Goal: Transaction & Acquisition: Purchase product/service

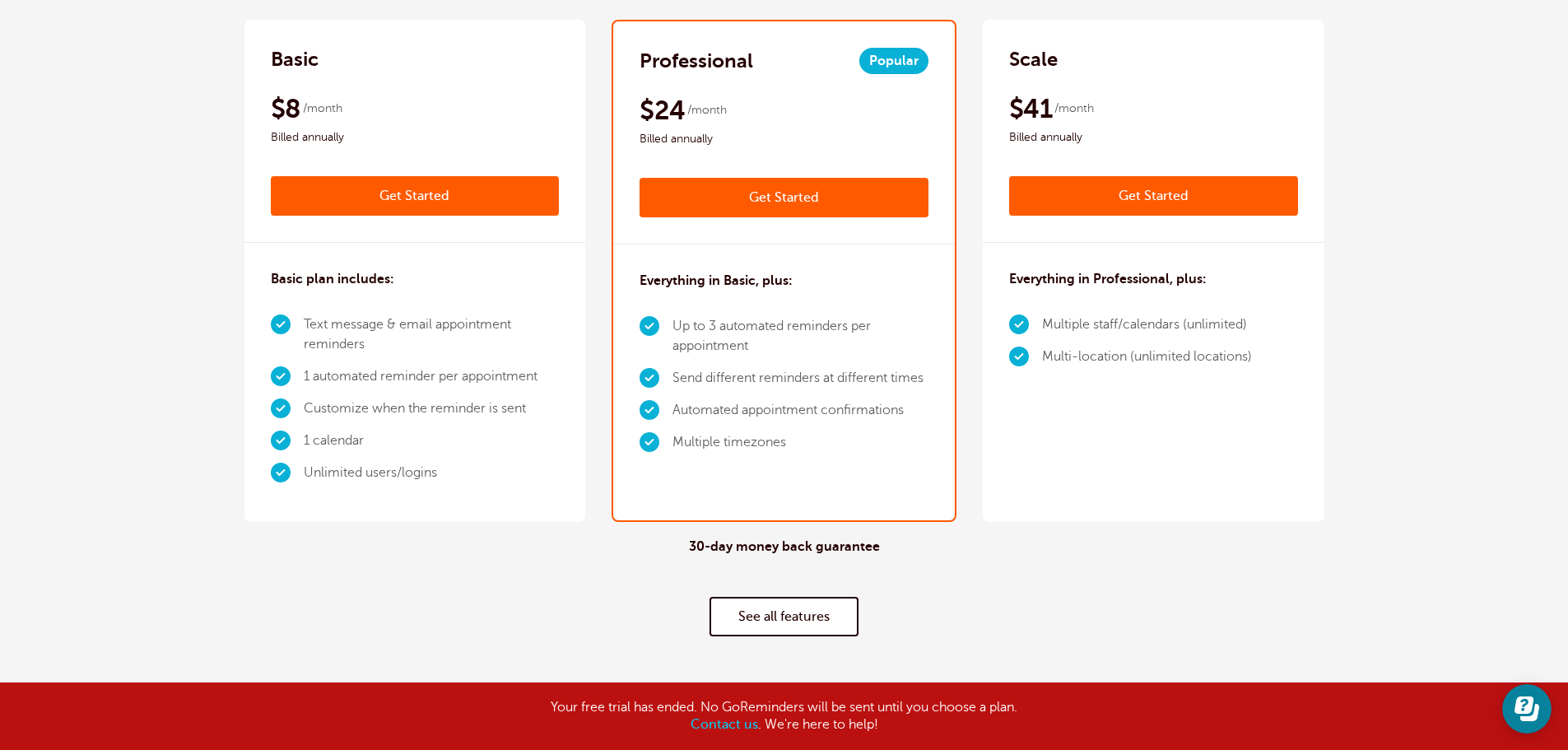
click at [709, 721] on b "Contact us" at bounding box center [724, 724] width 67 height 15
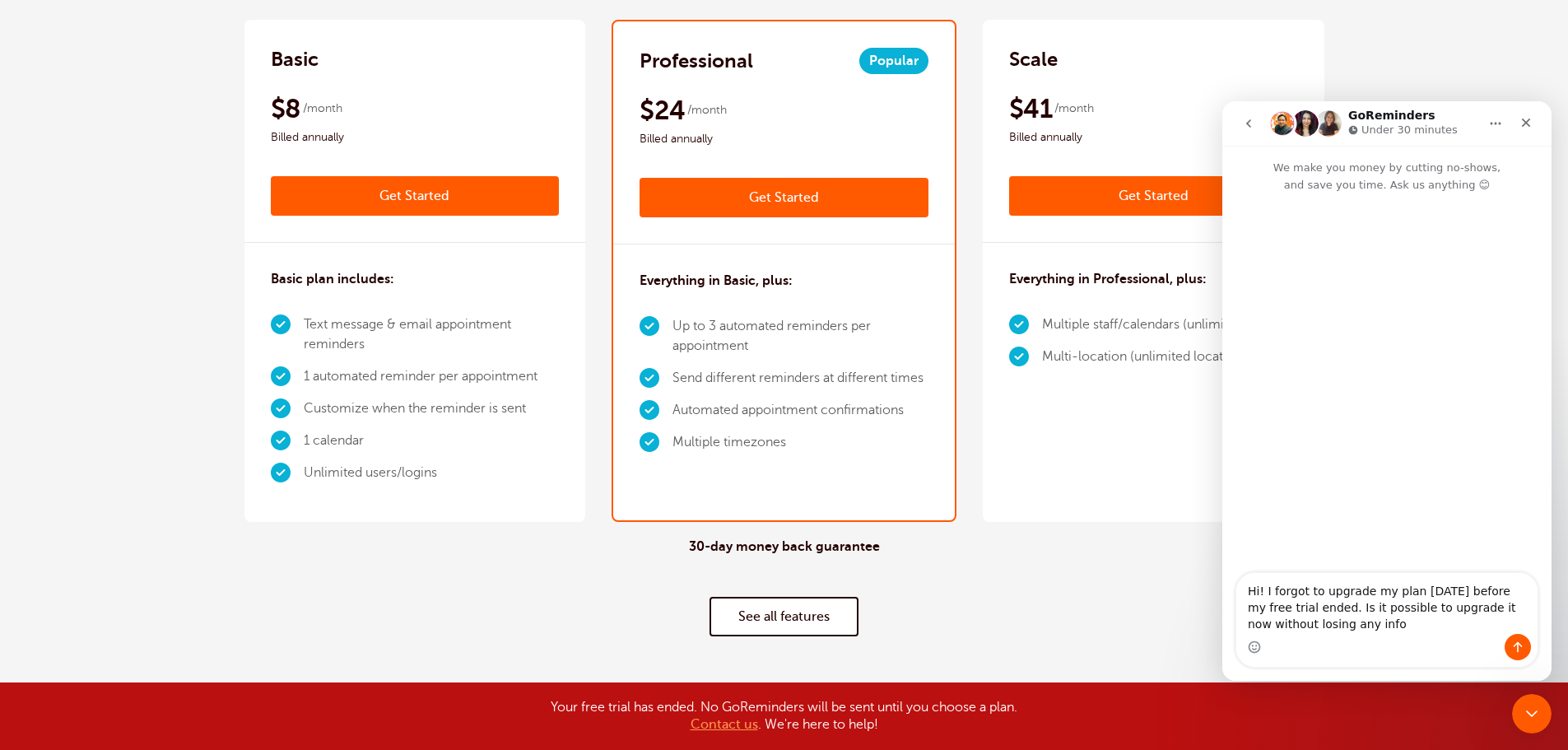
type textarea "Hi! I forgot to upgrade my plan [DATE] before my free trial ended. Is it possib…"
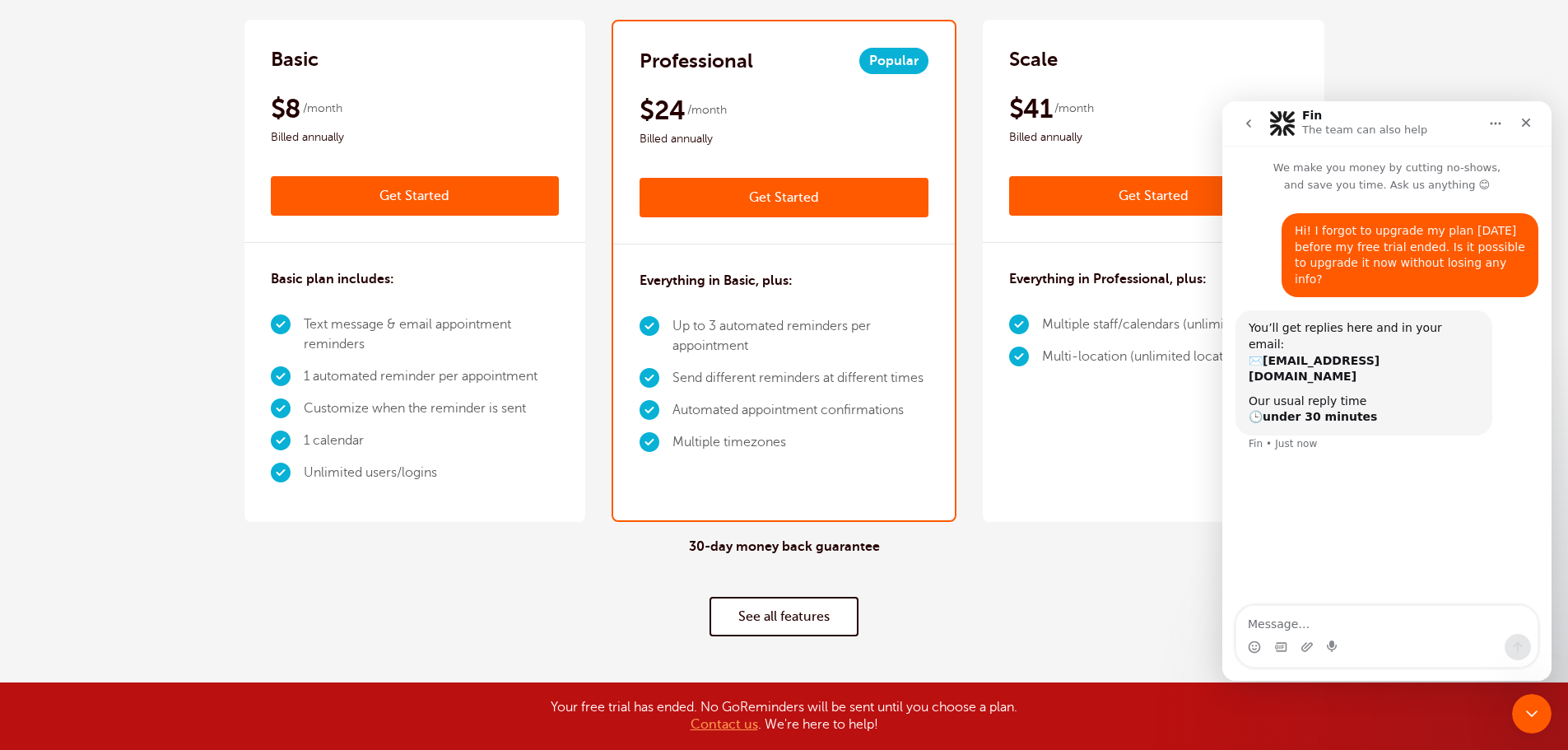
click at [1500, 129] on icon "Home" at bounding box center [1495, 123] width 13 height 13
click at [1424, 438] on div "Hi! I forgot to upgrade my plan yesterday before my free trial ended. Is it pos…" at bounding box center [1386, 400] width 329 height 414
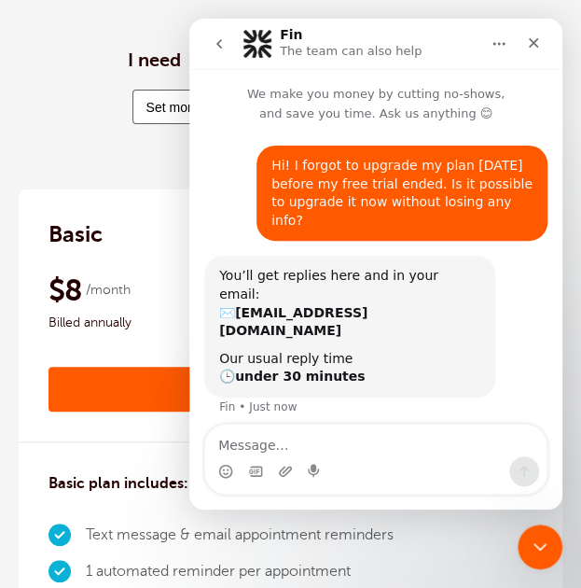
click at [38, 64] on div "I need 25 appointments per month" at bounding box center [291, 41] width 544 height 95
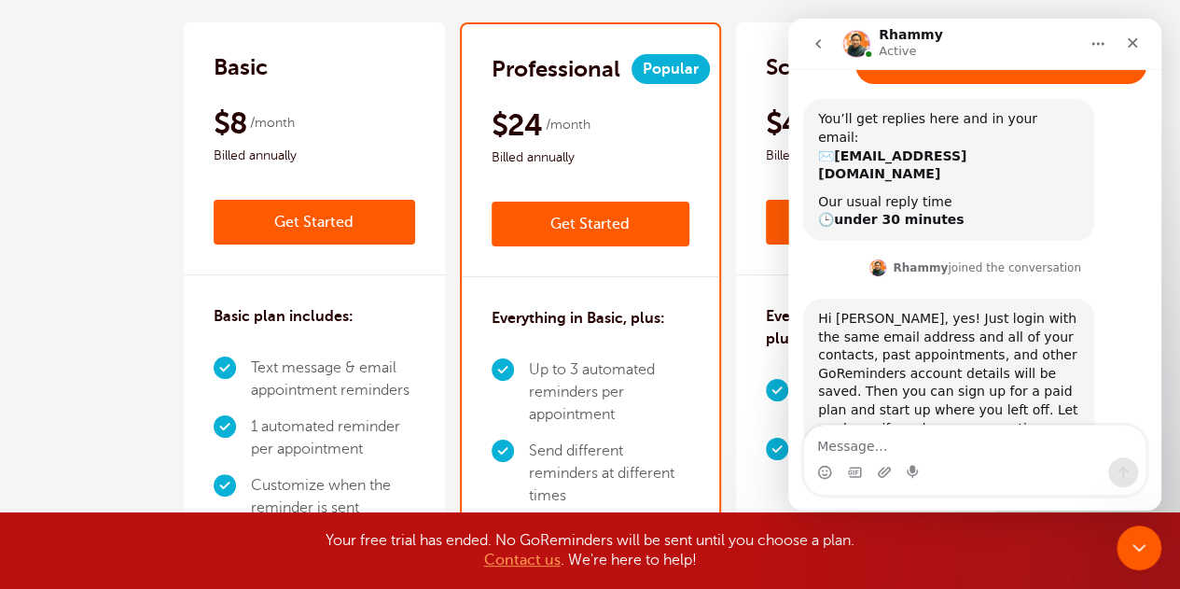
scroll to position [163, 0]
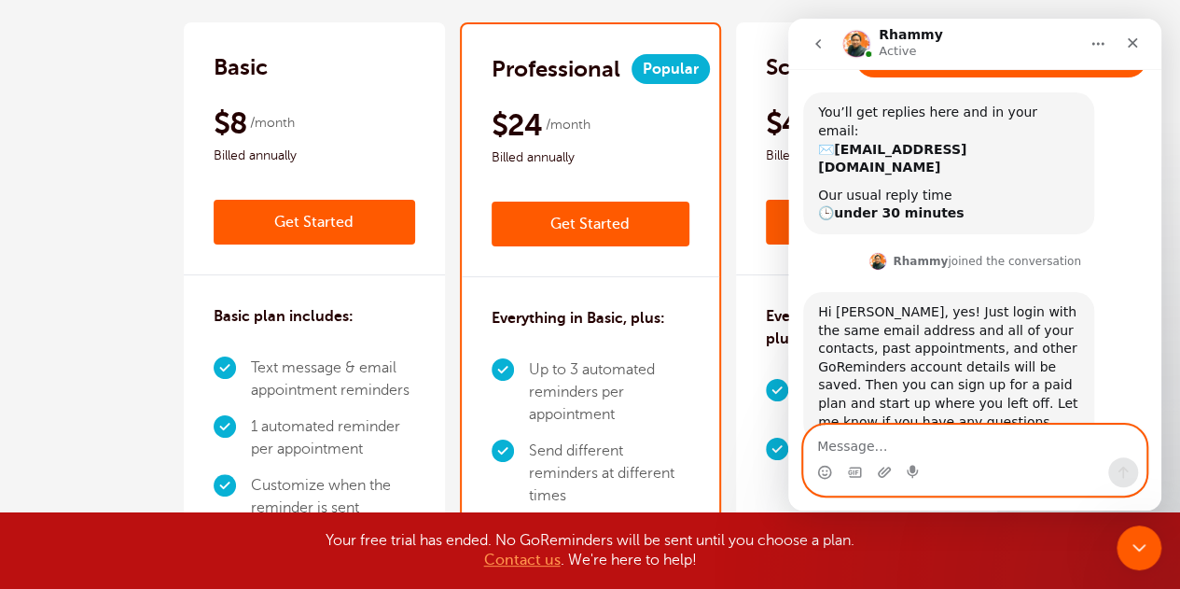
click at [992, 443] on textarea "Message…" at bounding box center [974, 441] width 341 height 32
type textarea "okay thank you!"
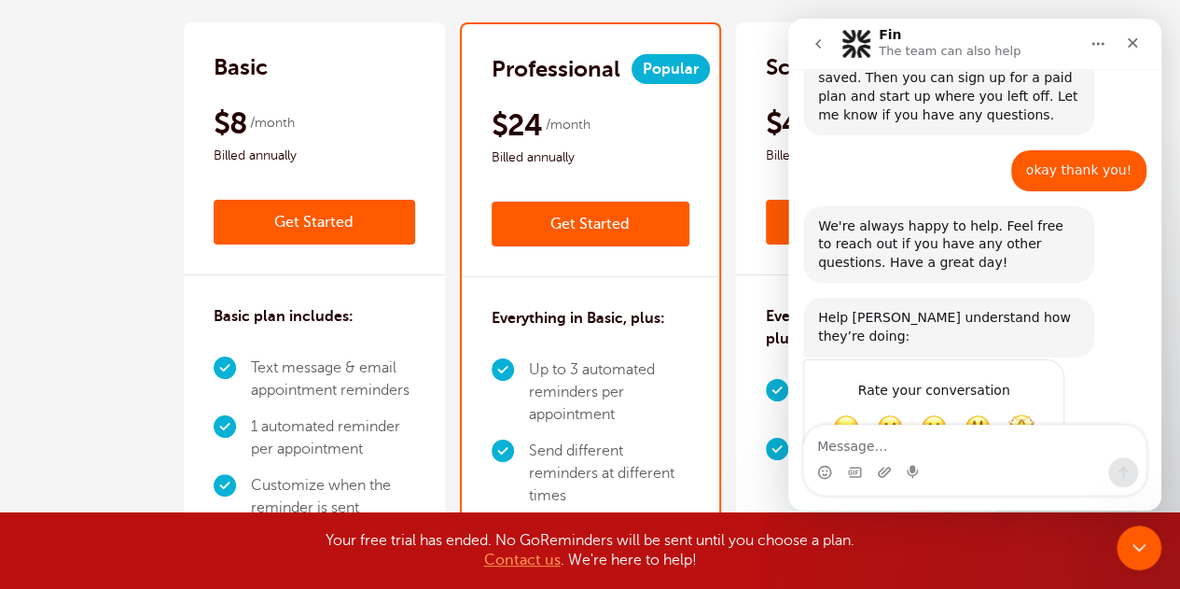
scroll to position [478, 0]
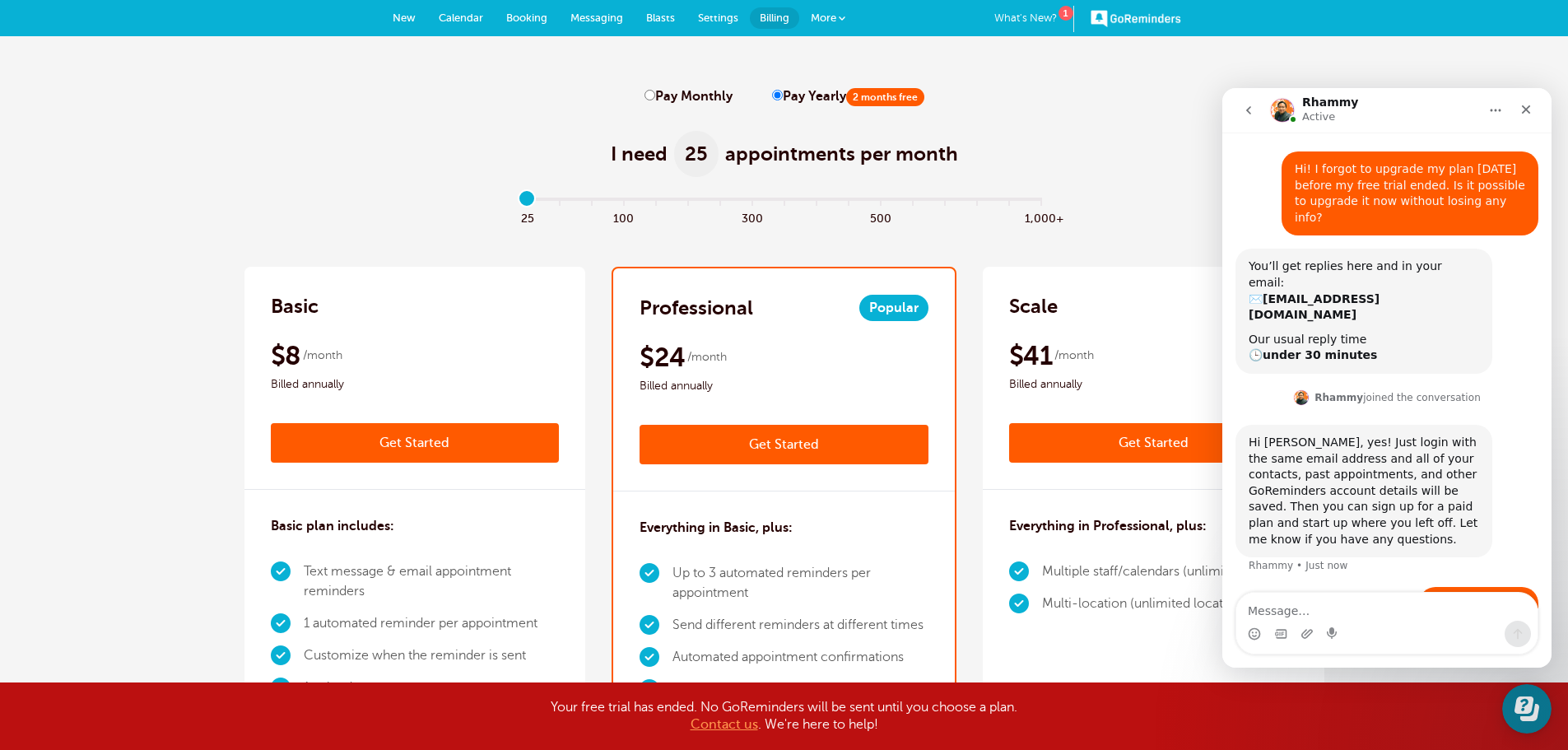
scroll to position [112, 0]
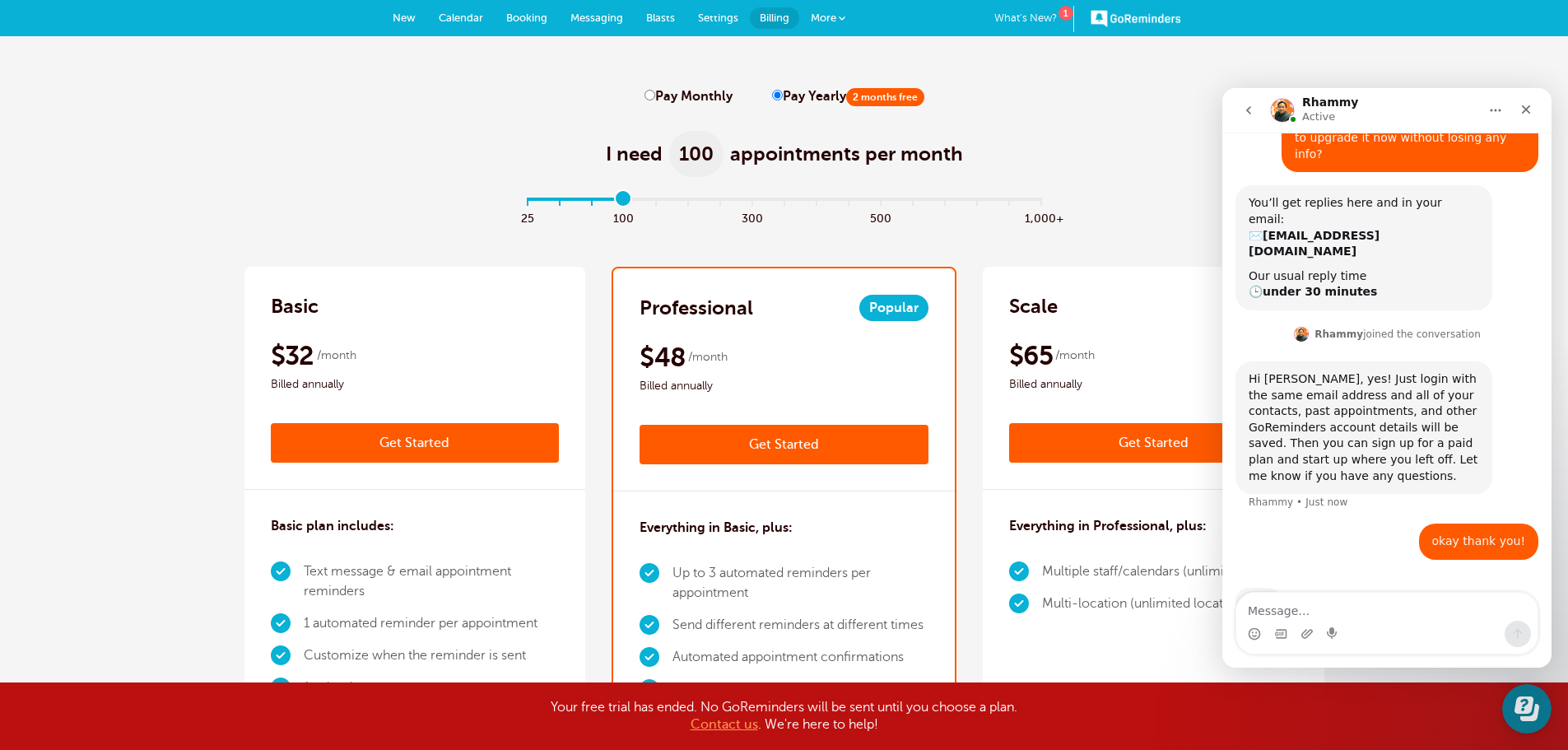
drag, startPoint x: 531, startPoint y: 200, endPoint x: 626, endPoint y: 196, distance: 95.1
type input "3"
click at [626, 201] on input "range" at bounding box center [784, 203] width 532 height 4
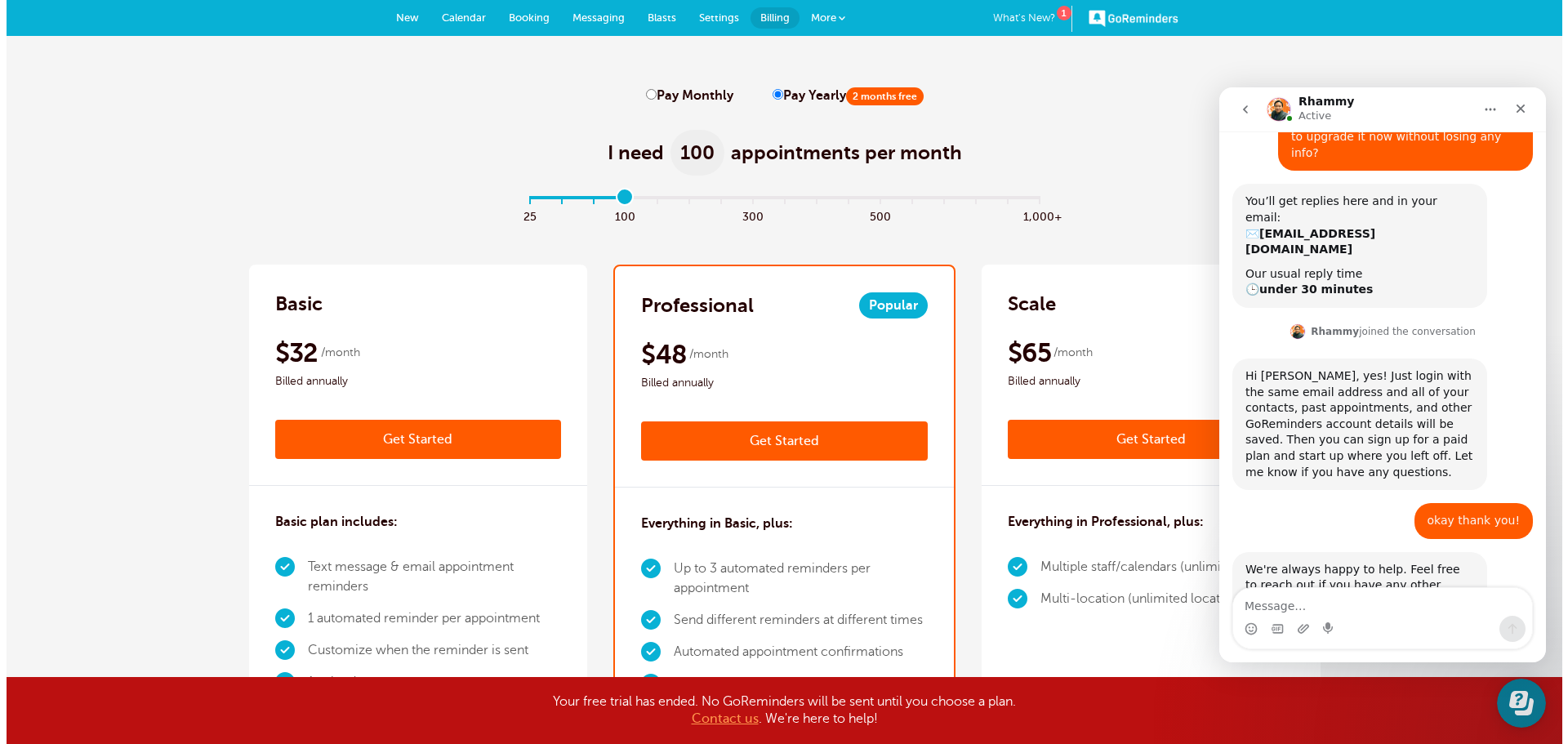
scroll to position [129, 0]
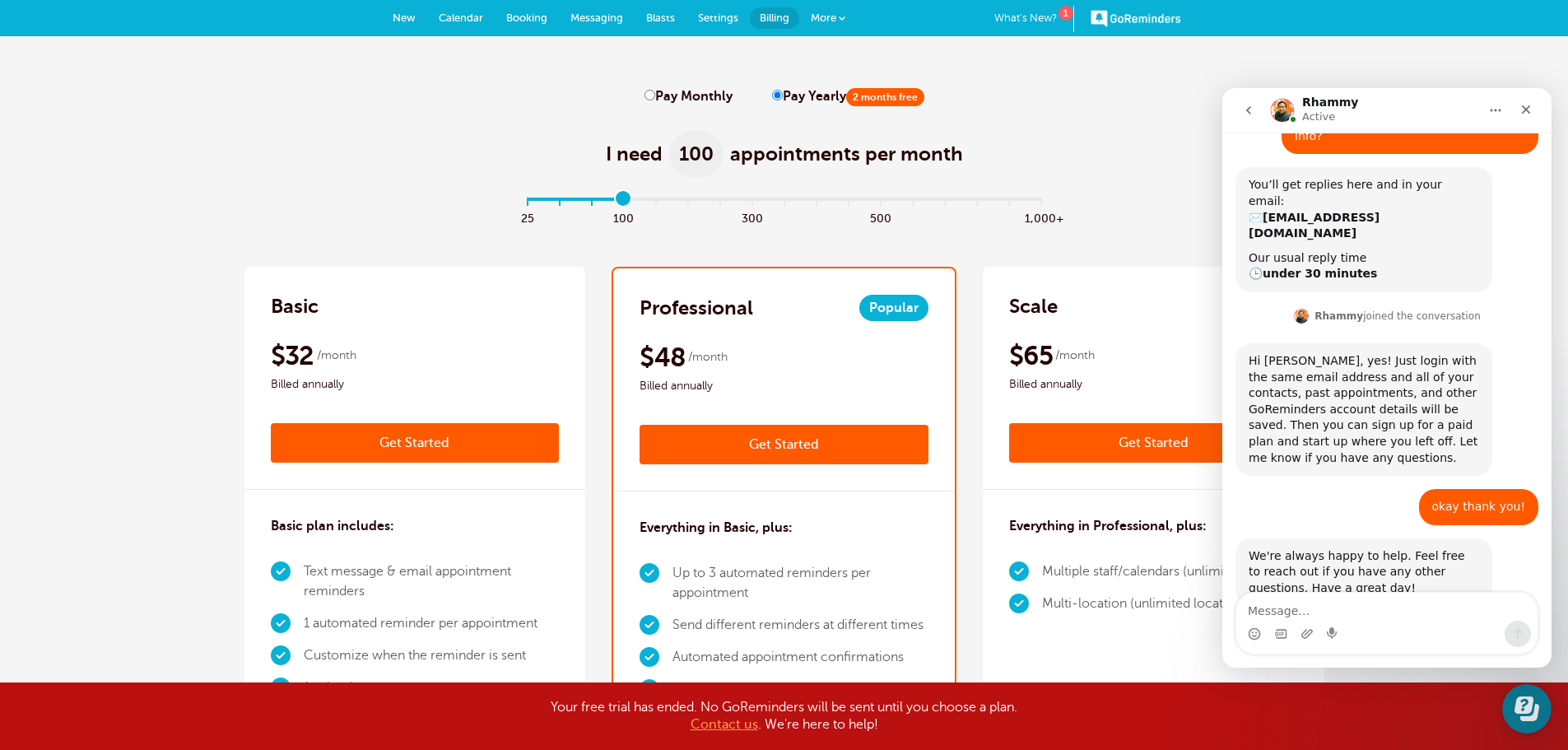
click at [771, 434] on link "Get Started" at bounding box center [784, 444] width 289 height 40
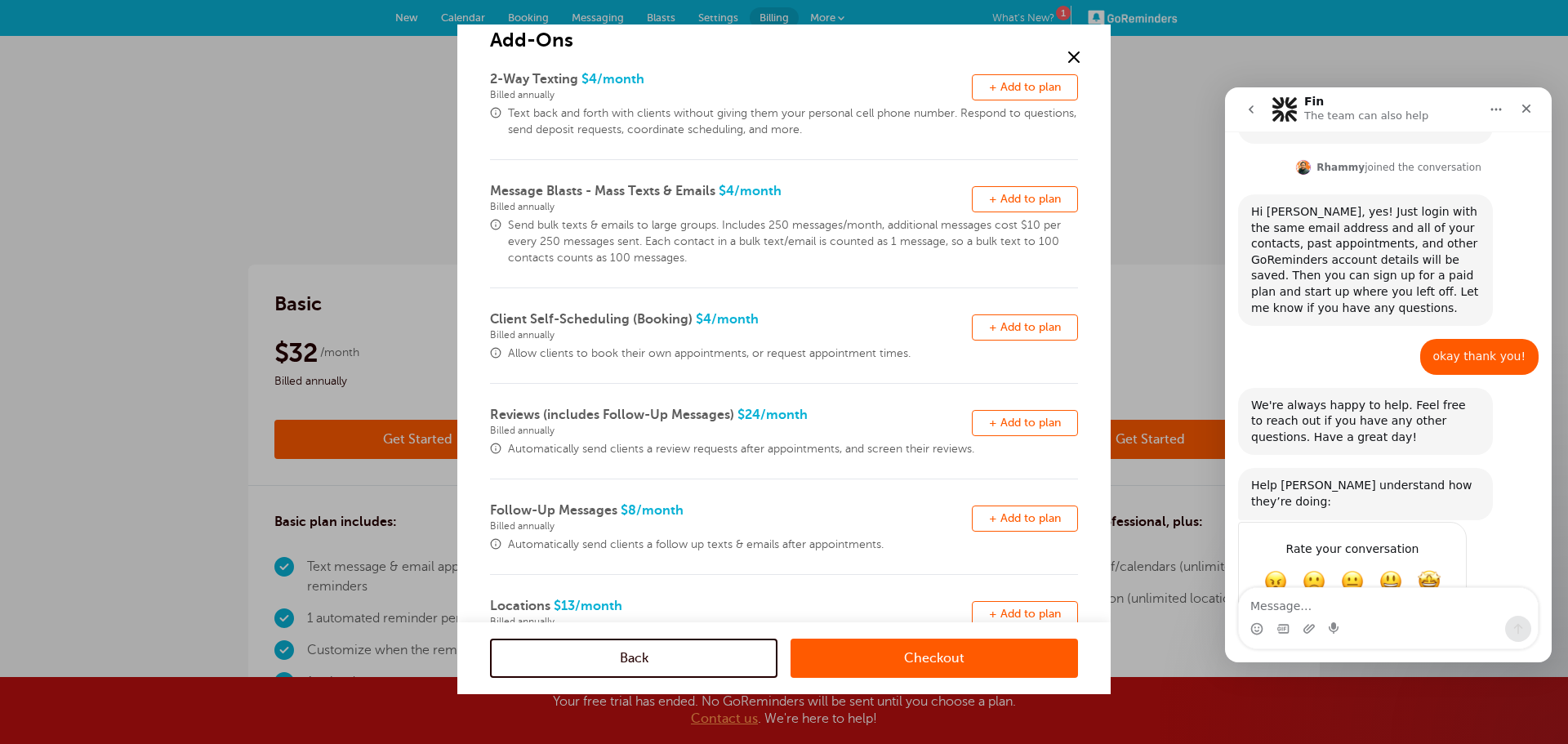
scroll to position [0, 0]
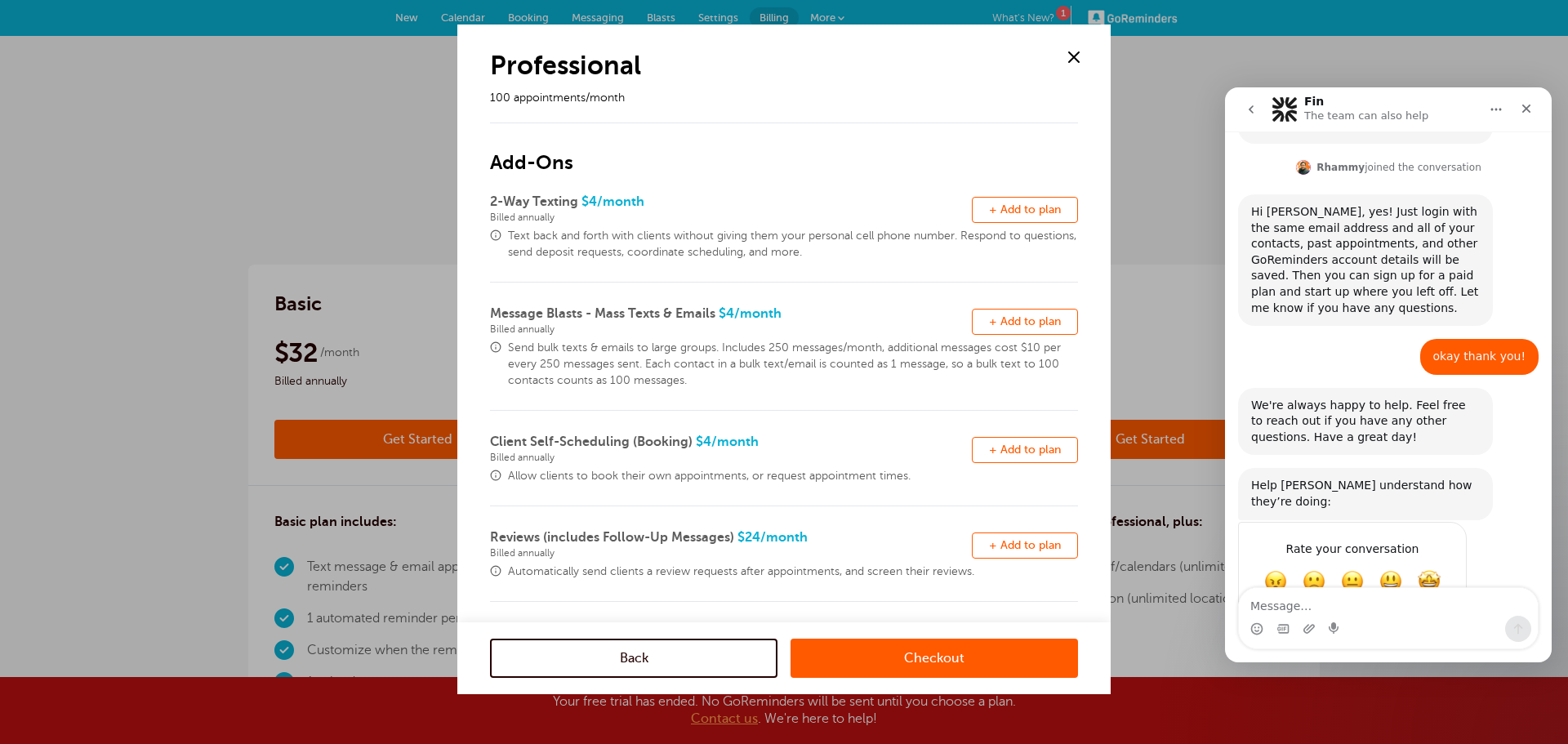
click at [939, 655] on link "Checkout" at bounding box center [934, 657] width 287 height 39
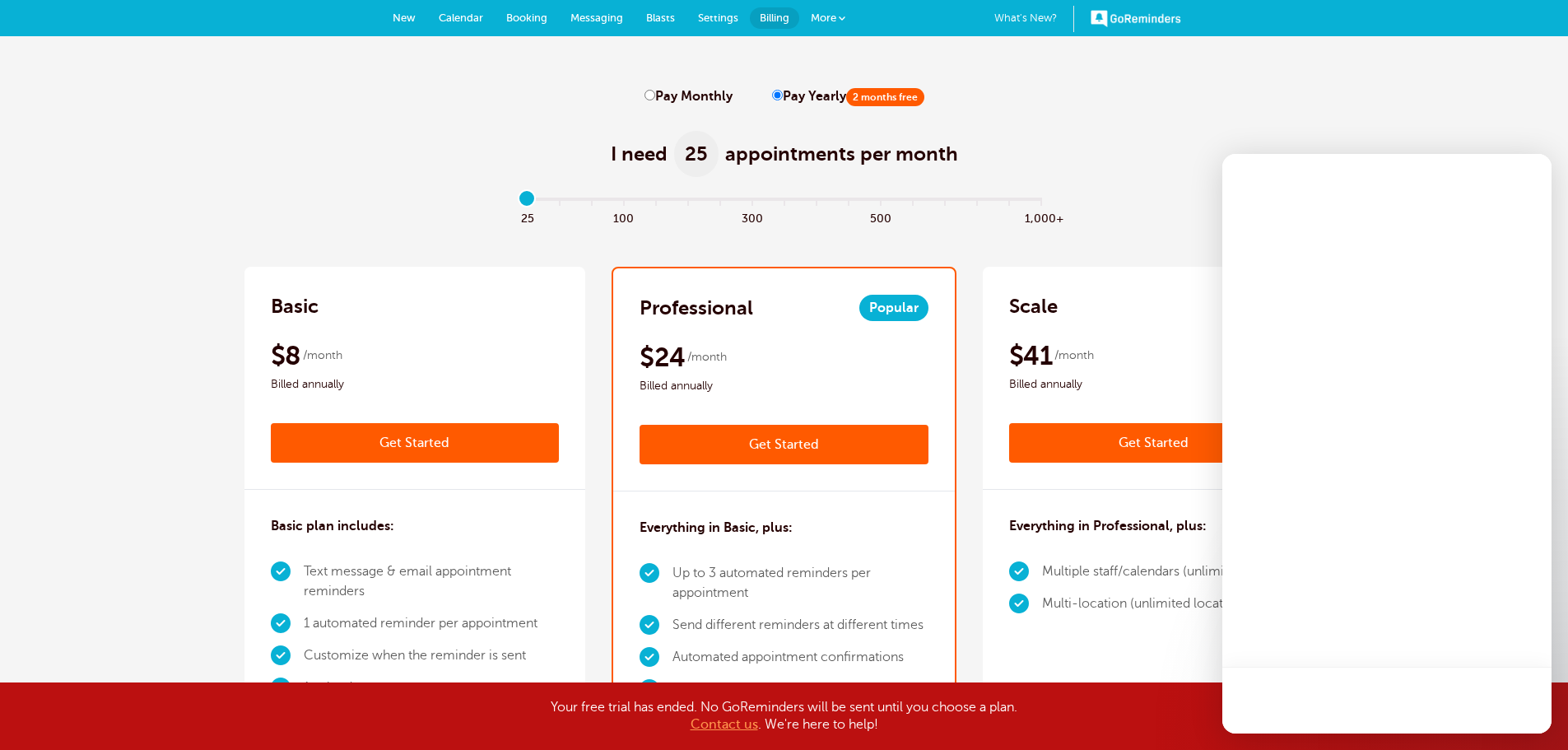
click at [660, 95] on label "Pay Monthly" at bounding box center [688, 97] width 88 height 16
click at [655, 95] on input "Pay Monthly" at bounding box center [649, 95] width 11 height 11
radio input "true"
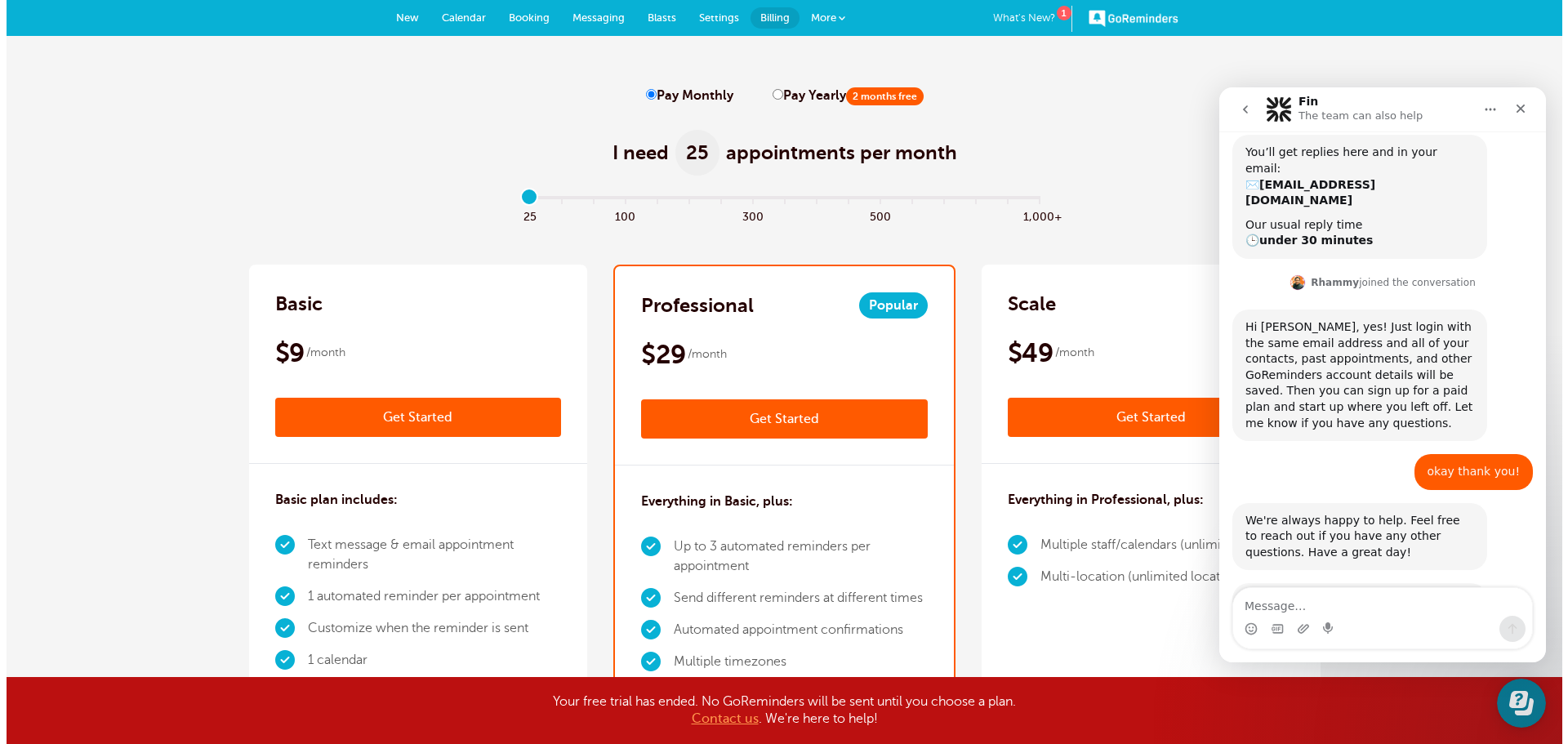
scroll to position [275, 0]
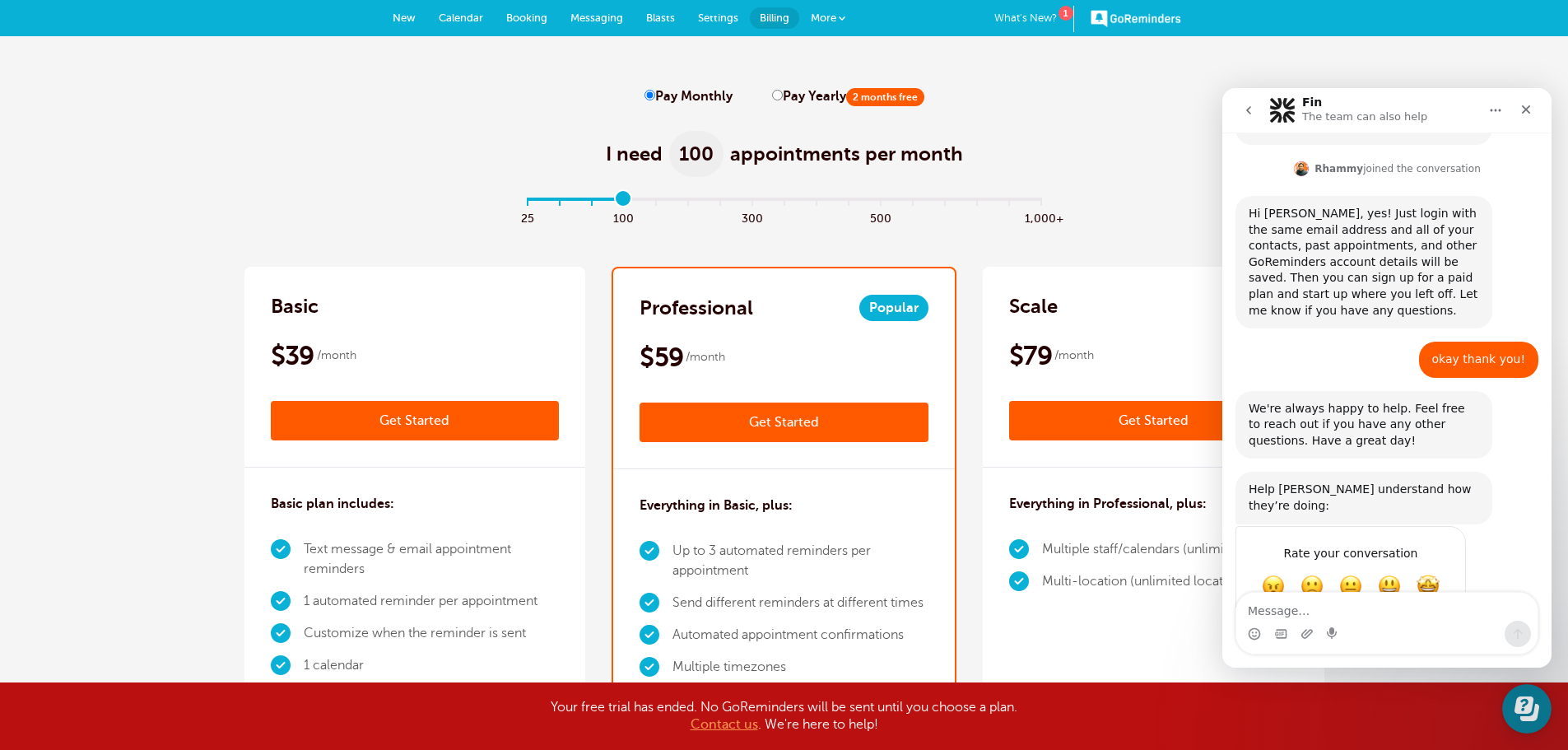
drag, startPoint x: 525, startPoint y: 197, endPoint x: 618, endPoint y: 199, distance: 93.0
click at [618, 201] on input "range" at bounding box center [784, 203] width 532 height 4
drag, startPoint x: 628, startPoint y: 201, endPoint x: 597, endPoint y: 207, distance: 31.6
type input "2"
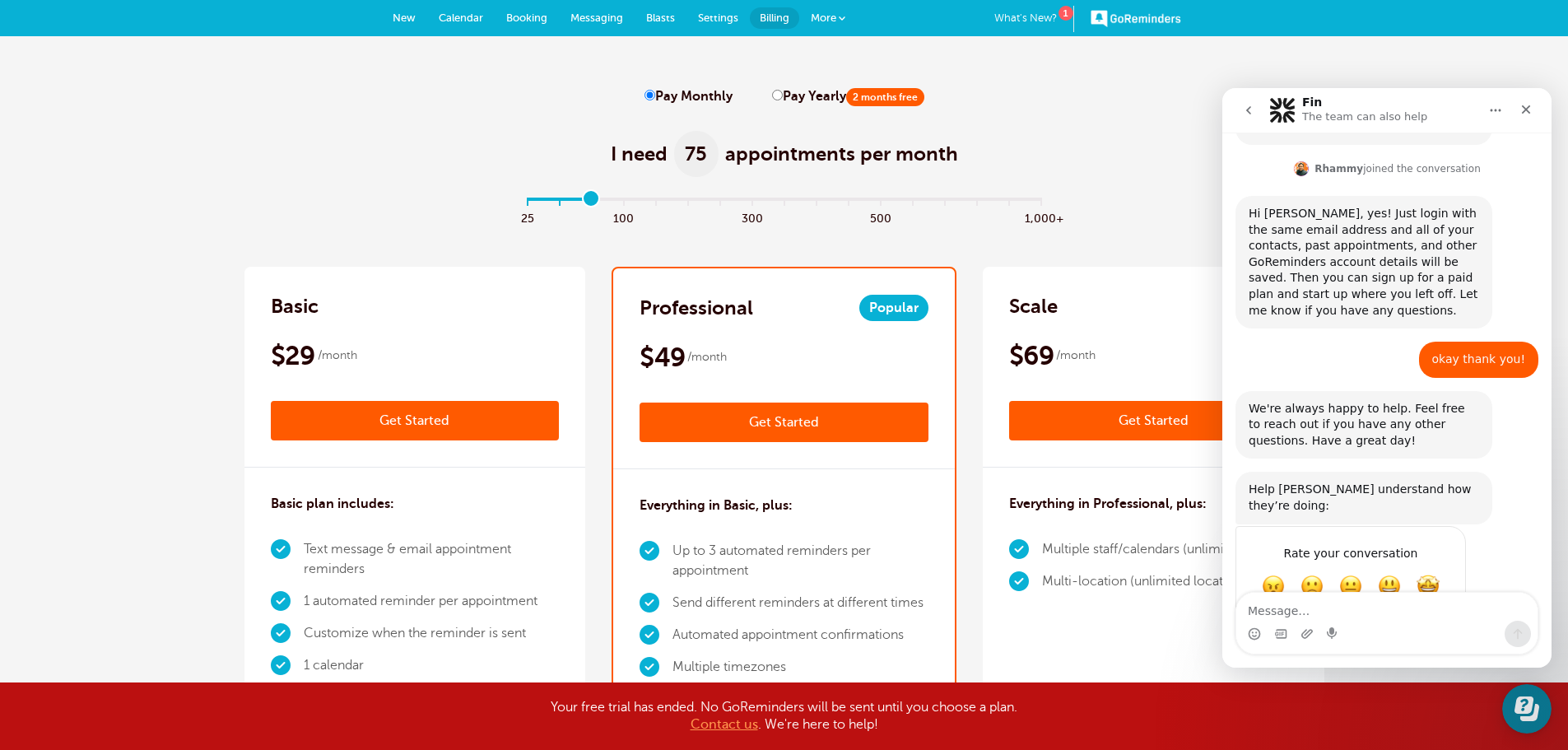
click at [597, 204] on input "range" at bounding box center [784, 203] width 532 height 4
click at [911, 431] on link "Get Started" at bounding box center [784, 422] width 289 height 40
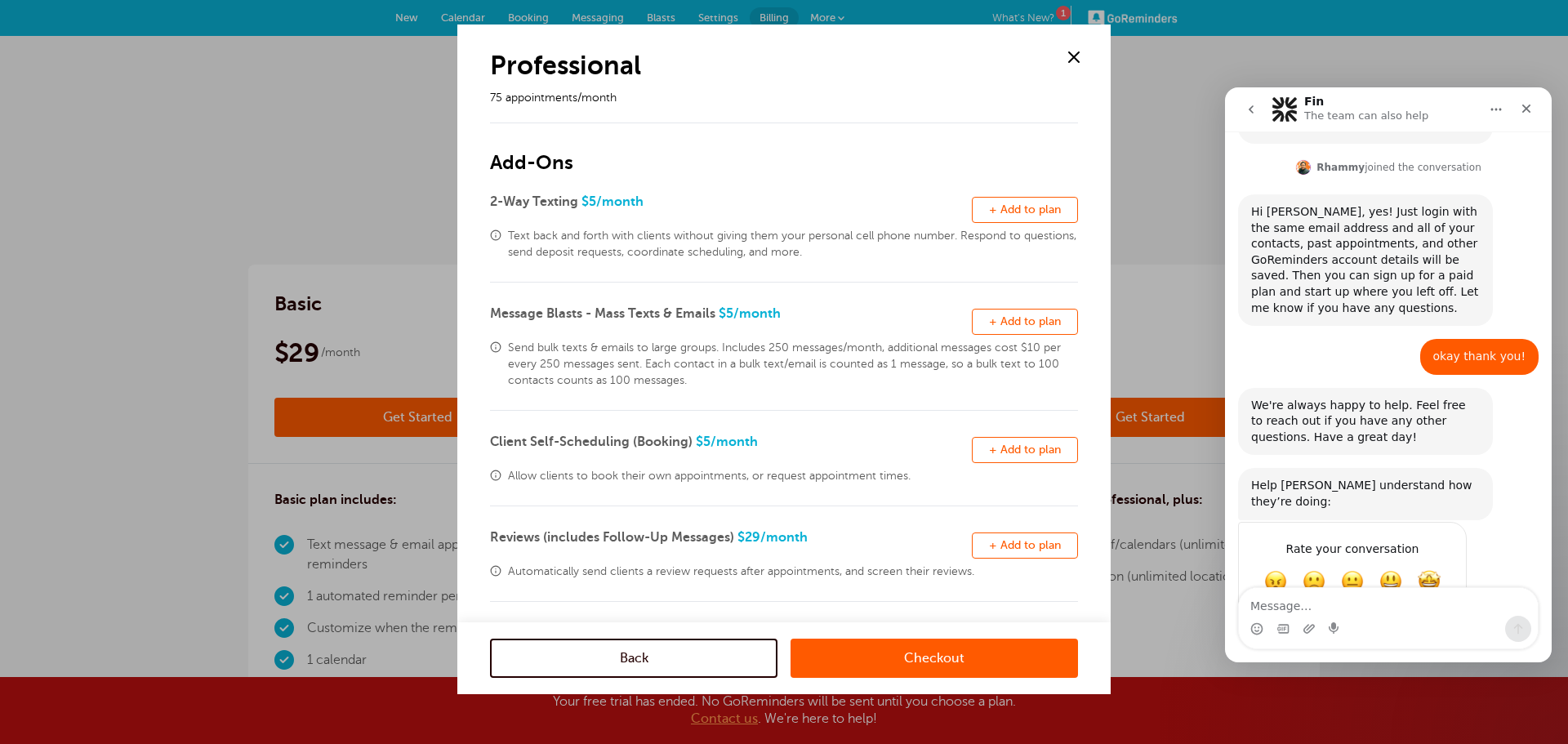
scroll to position [81, 0]
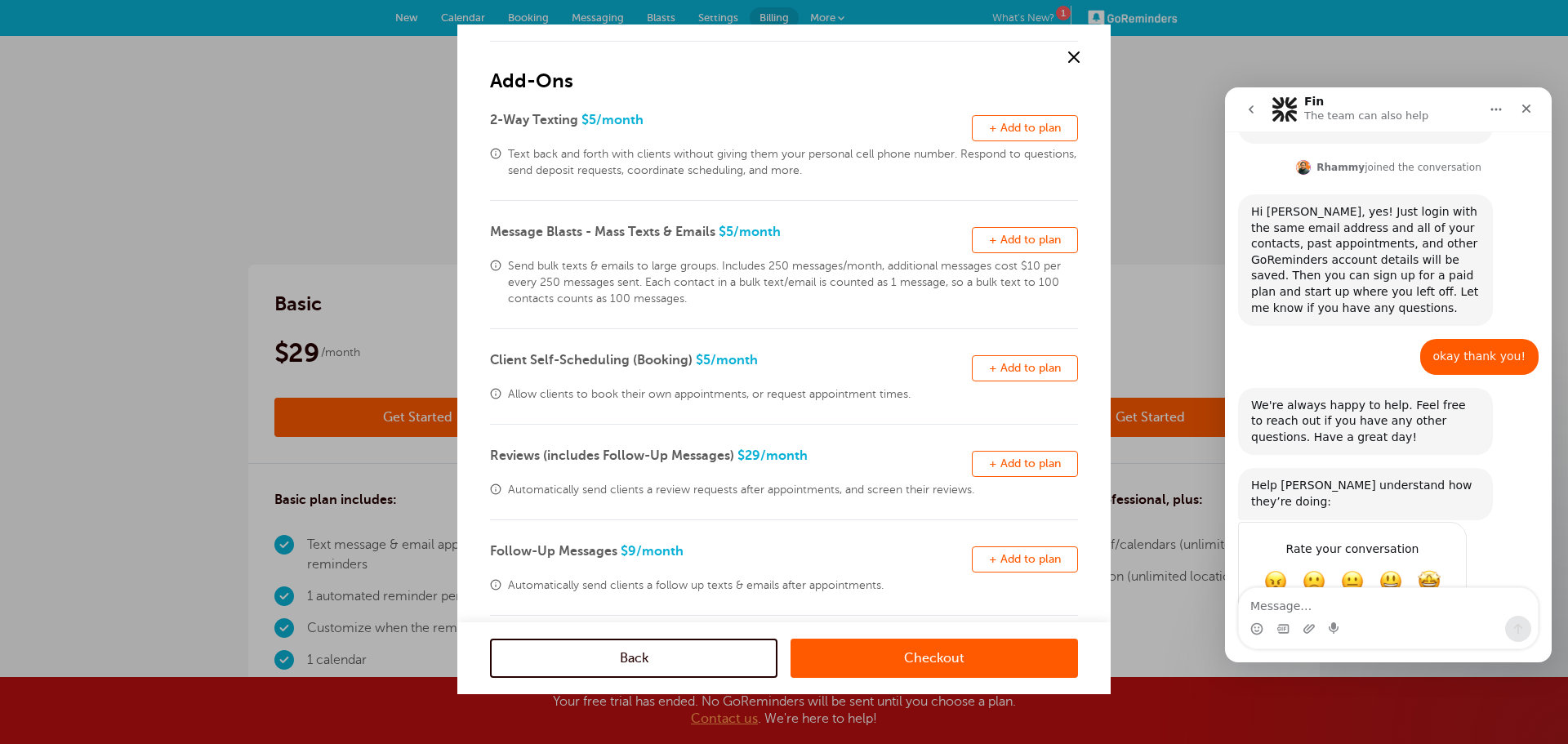
click at [948, 656] on link "Checkout" at bounding box center [934, 657] width 287 height 39
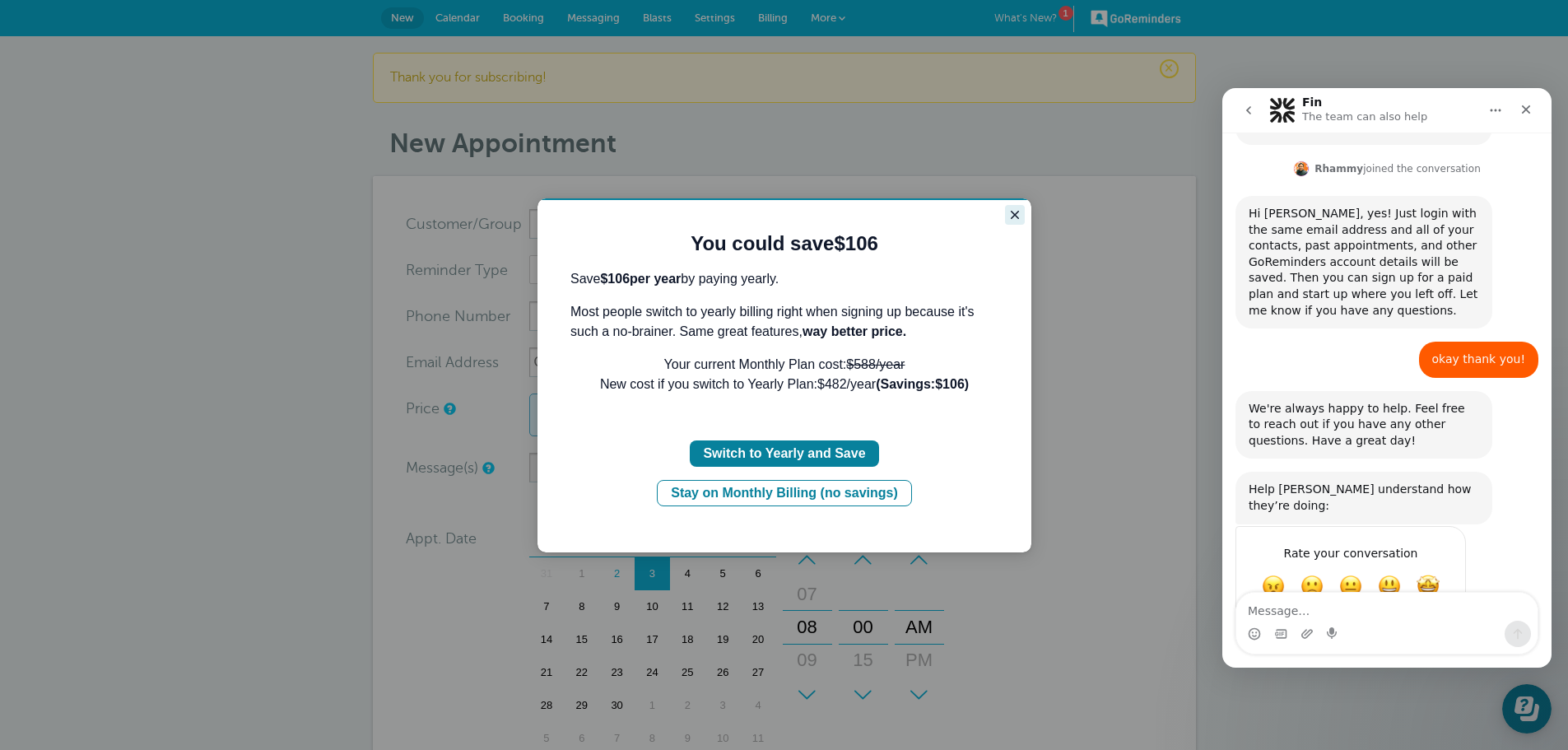
click at [1011, 210] on icon "Close guide" at bounding box center [1015, 214] width 13 height 13
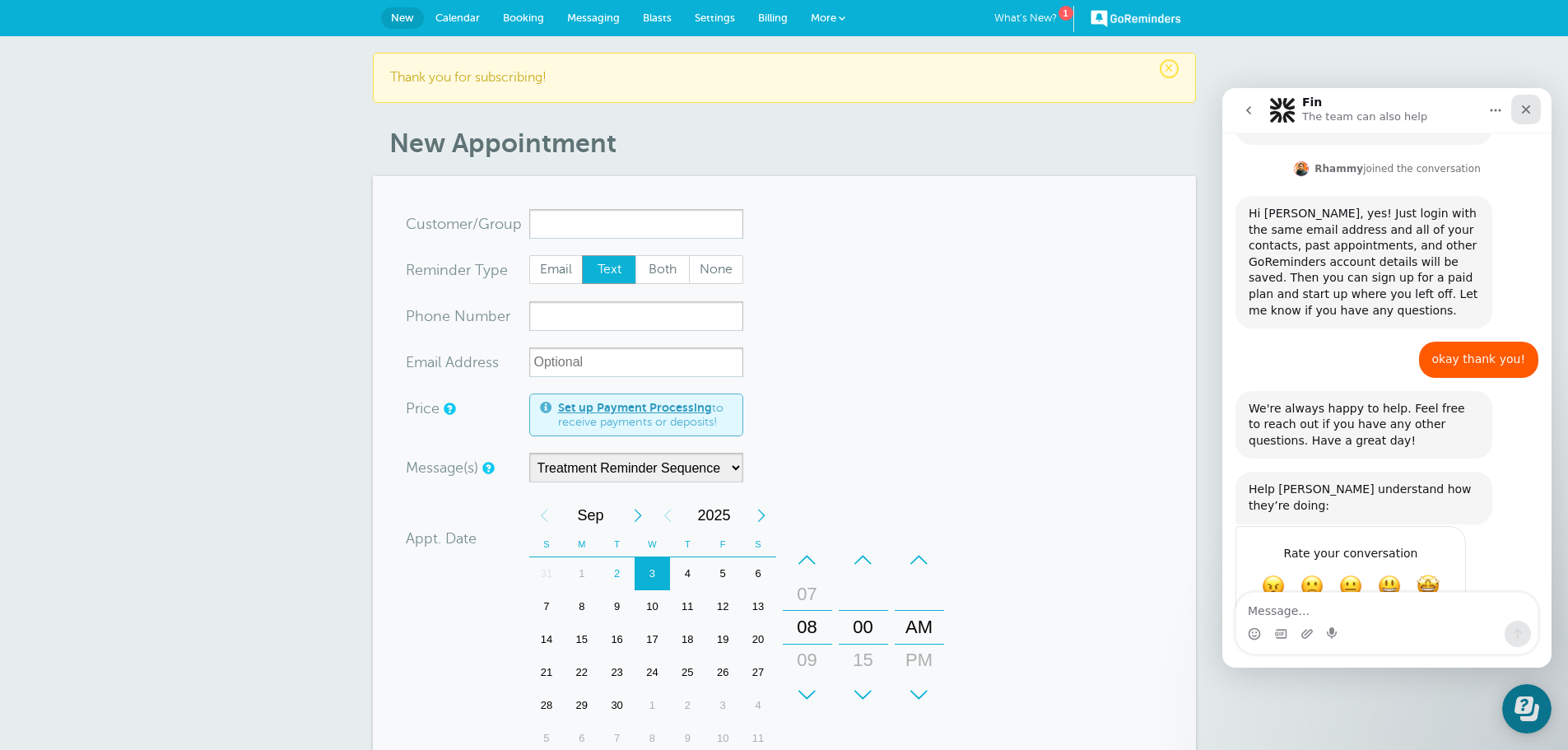
click at [1528, 115] on icon "Close" at bounding box center [1526, 109] width 13 height 13
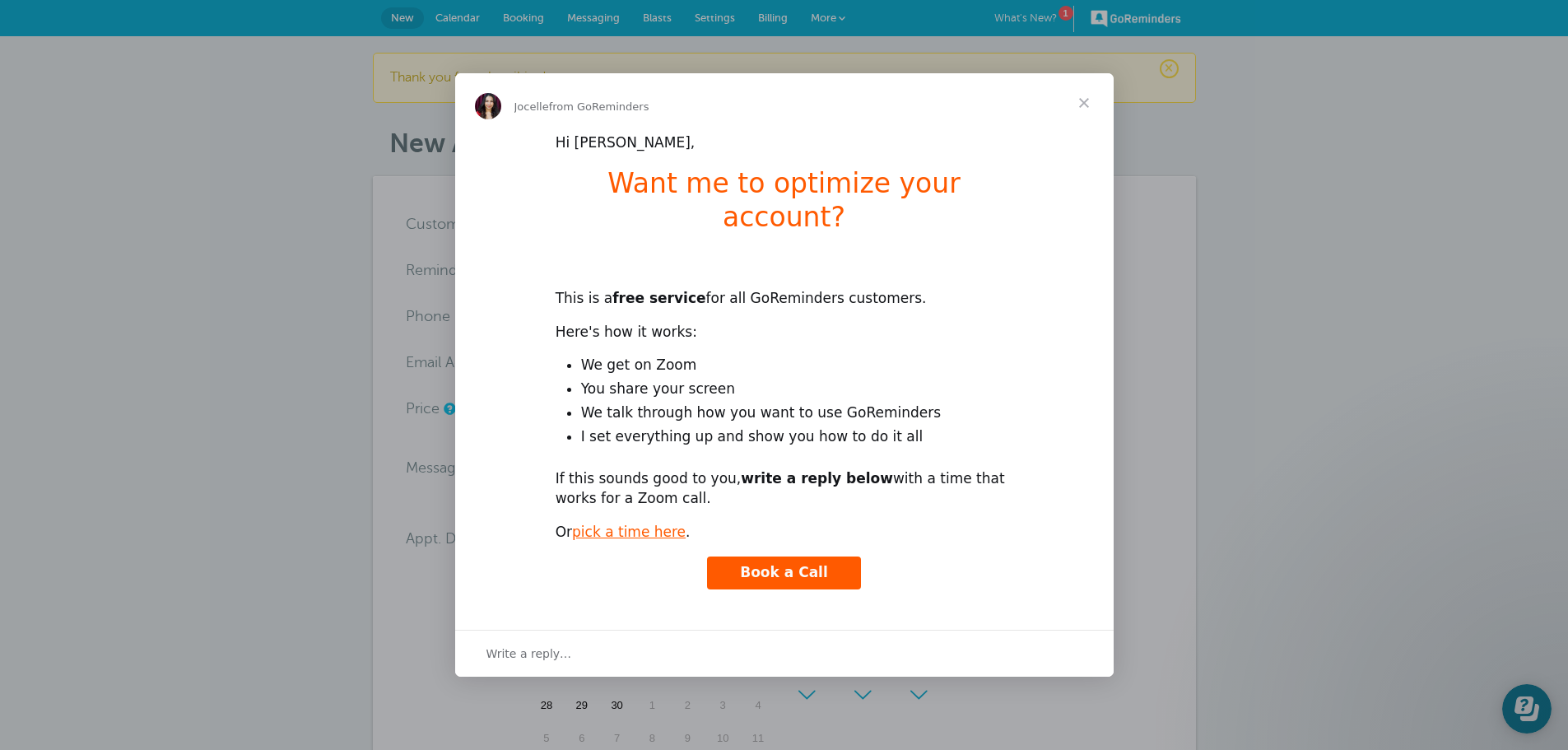
click at [1081, 127] on span "Close" at bounding box center [1084, 102] width 59 height 59
